Goal: Navigation & Orientation: Find specific page/section

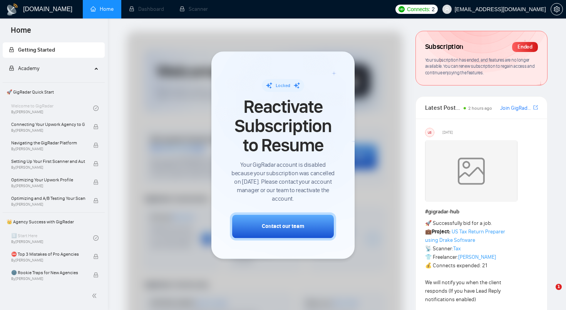
click at [370, 59] on div at bounding box center [265, 248] width 276 height 435
click at [297, 8] on ul "Home Dashboard Scanner" at bounding box center [235, 9] width 311 height 18
